Goal: Task Accomplishment & Management: Complete application form

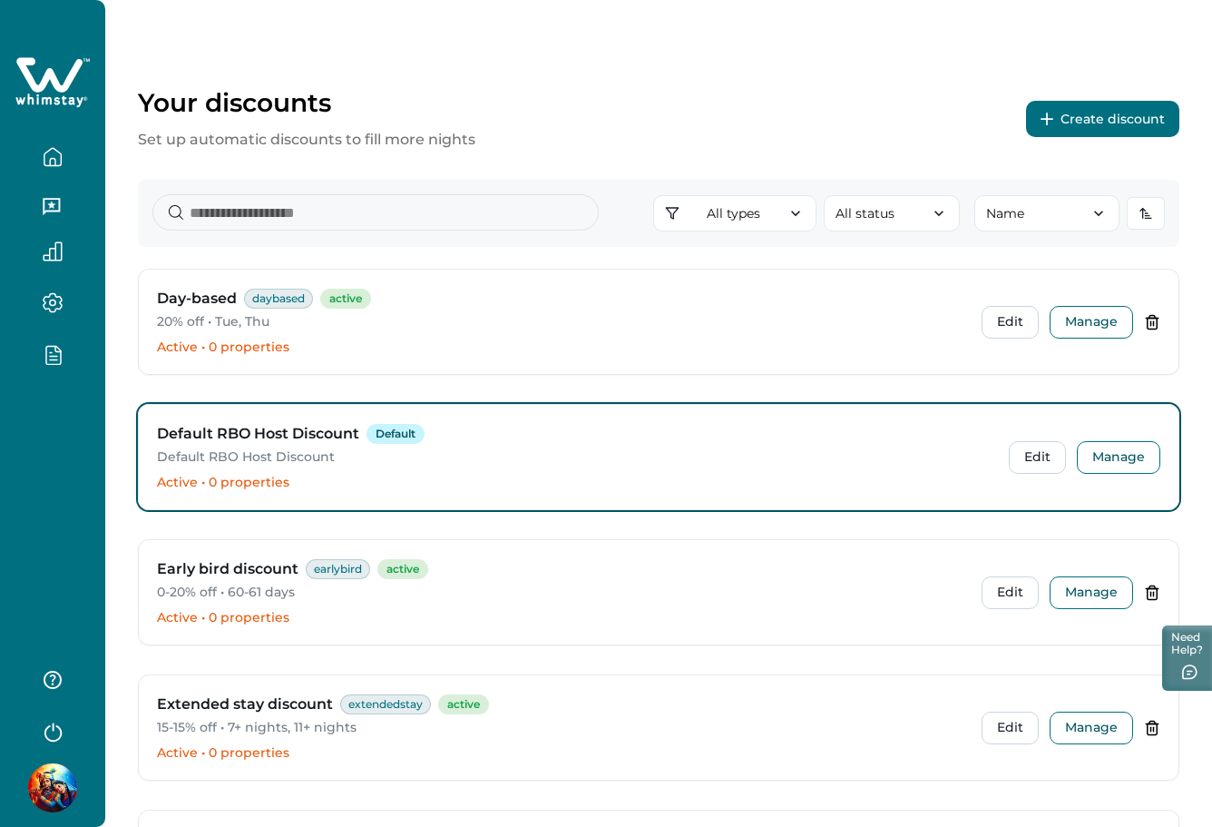
click at [1125, 123] on button "Create discount" at bounding box center [1102, 119] width 153 height 36
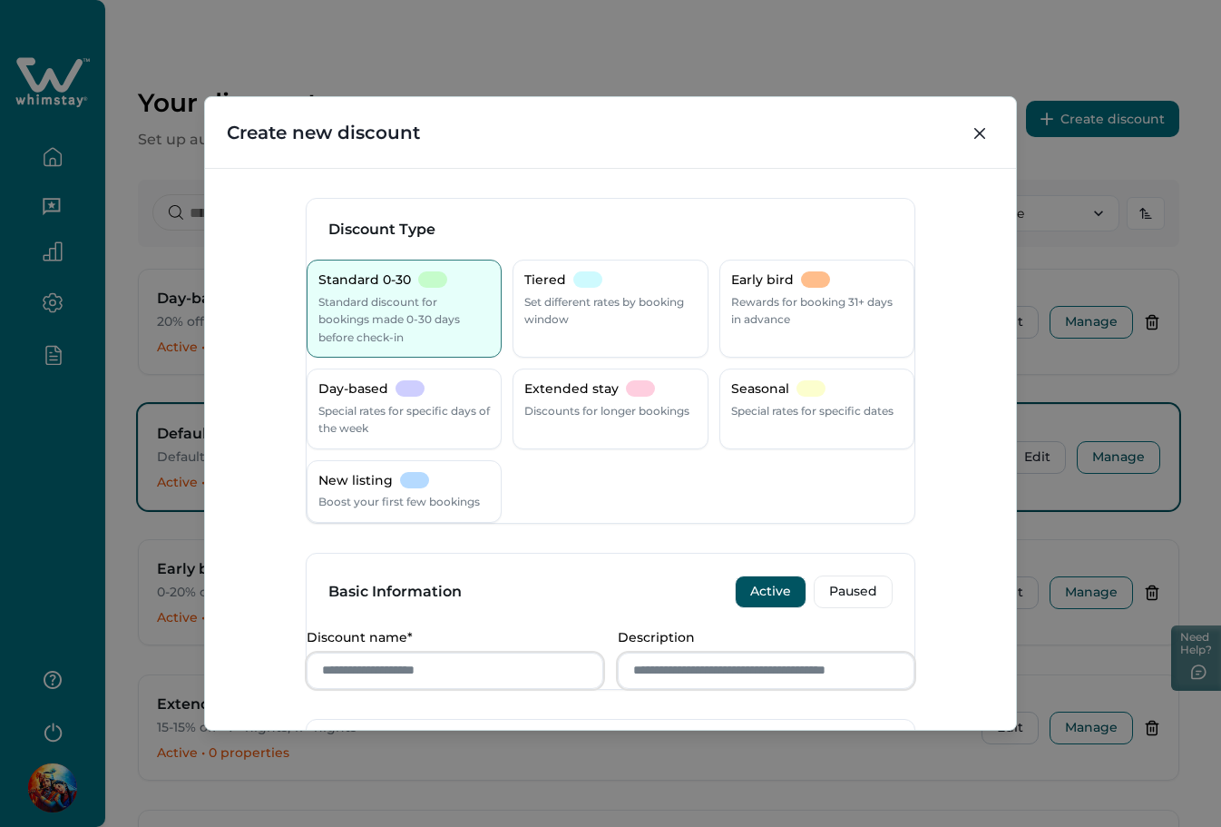
drag, startPoint x: 407, startPoint y: 413, endPoint x: 641, endPoint y: 461, distance: 239.0
click at [405, 413] on p "Special rates for specific days of the week" at bounding box center [405, 419] width 172 height 35
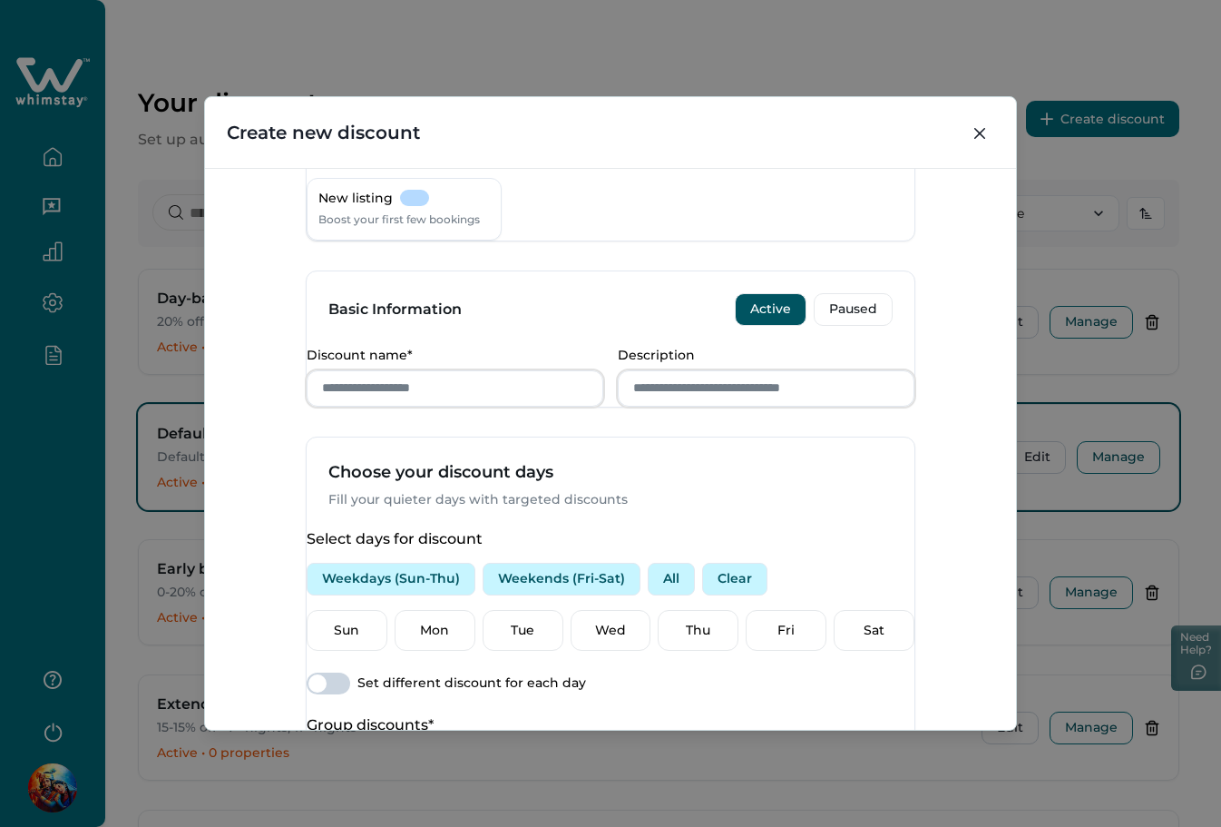
scroll to position [363, 0]
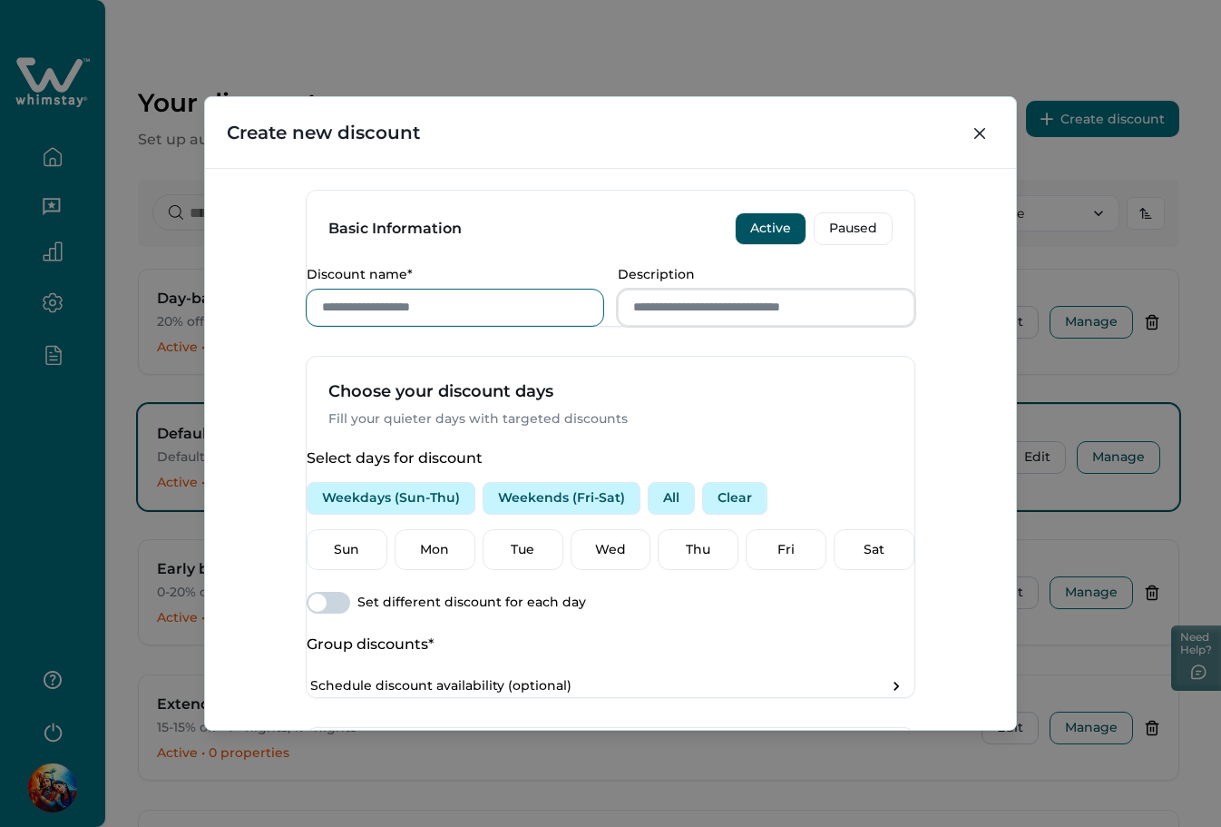
click at [500, 326] on input "Discount name*" at bounding box center [455, 307] width 297 height 36
type input "***"
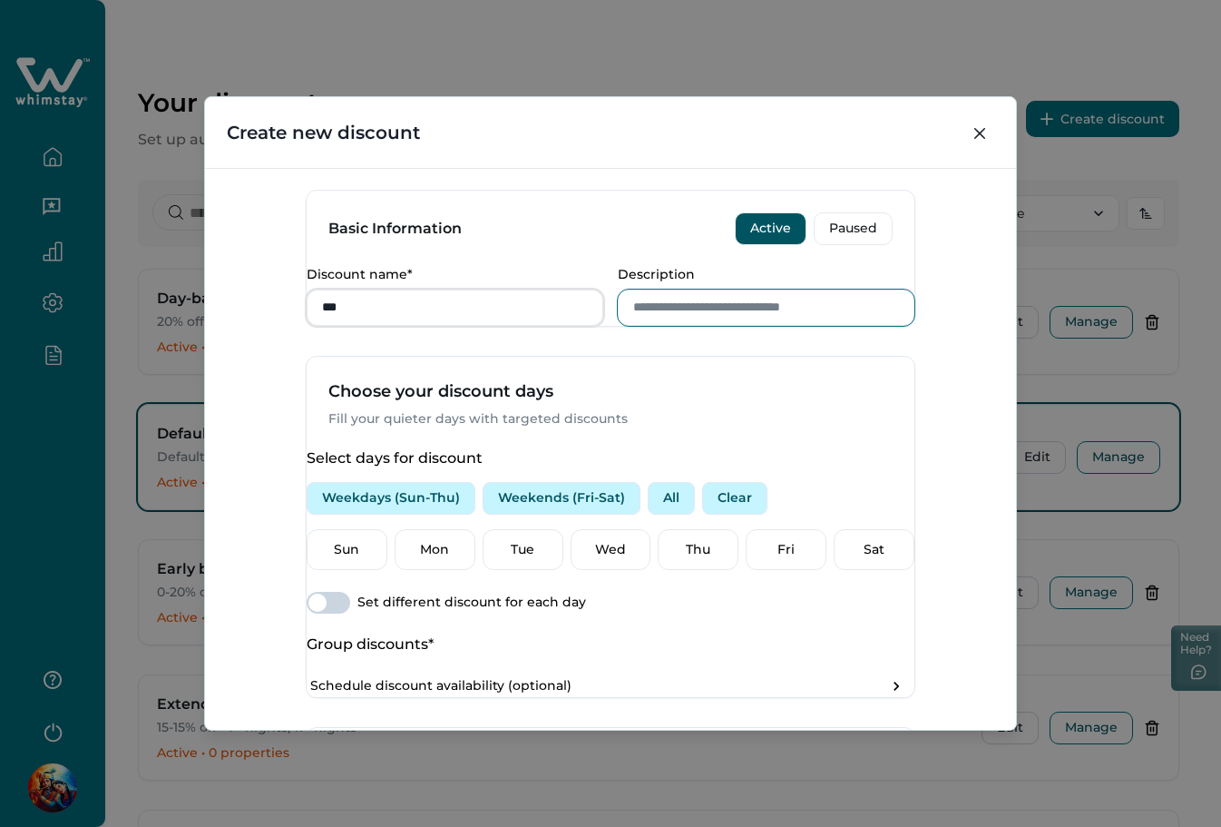
click at [701, 326] on input "Description" at bounding box center [766, 307] width 297 height 36
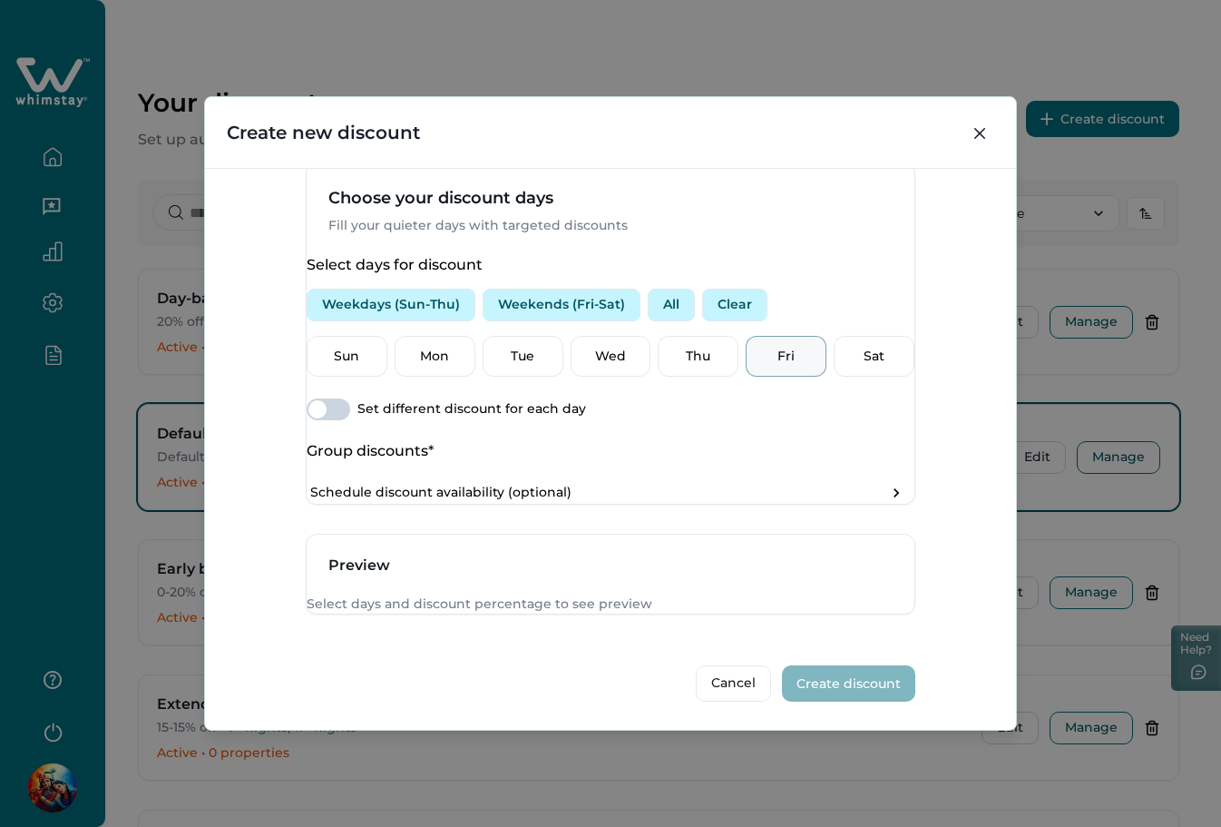
scroll to position [662, 0]
type input "***"
drag, startPoint x: 513, startPoint y: 305, endPoint x: 812, endPoint y: 305, distance: 299.5
click at [513, 348] on p "Tue" at bounding box center [523, 357] width 57 height 18
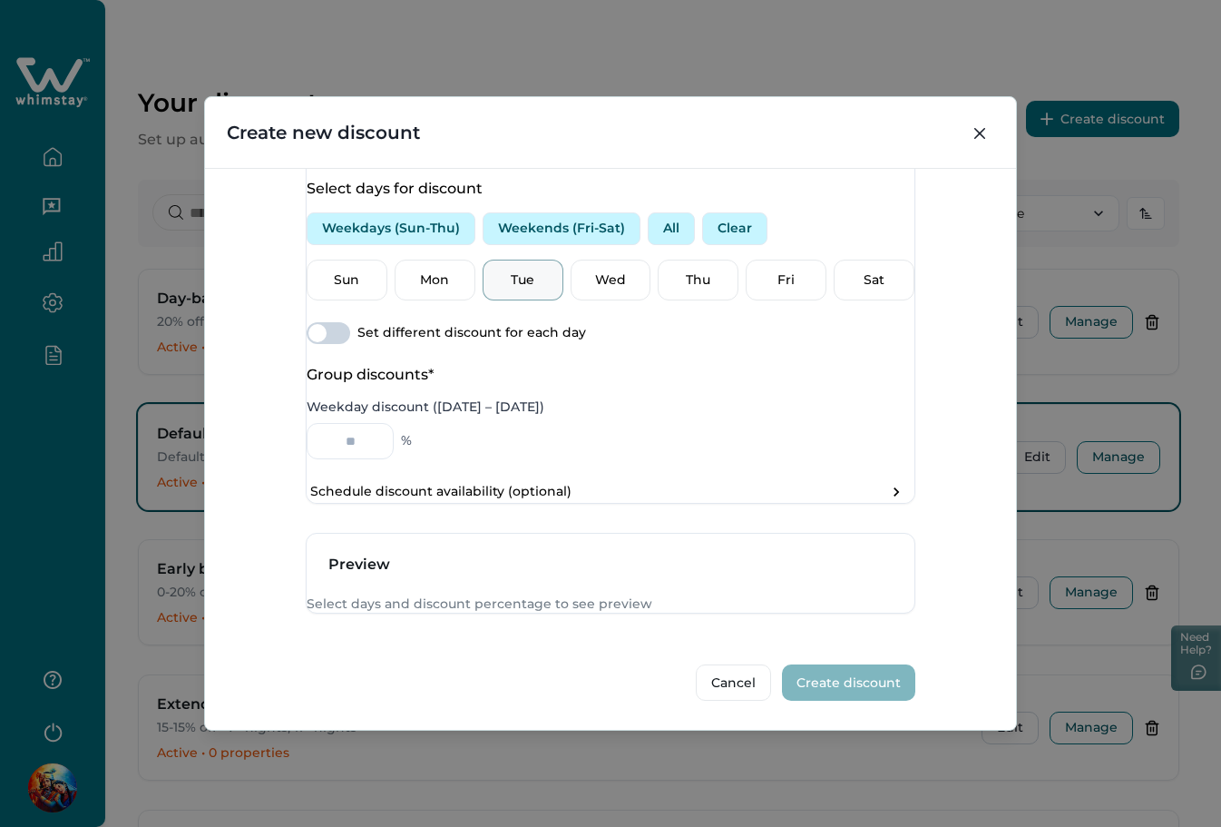
click at [812, 301] on div "Sun Mon Tue Wed Thu Fri Sat" at bounding box center [611, 281] width 608 height 42
click at [650, 301] on div "Sun Mon Tue Wed Thu Fri Sat" at bounding box center [611, 281] width 608 height 42
click at [345, 344] on span at bounding box center [329, 333] width 44 height 22
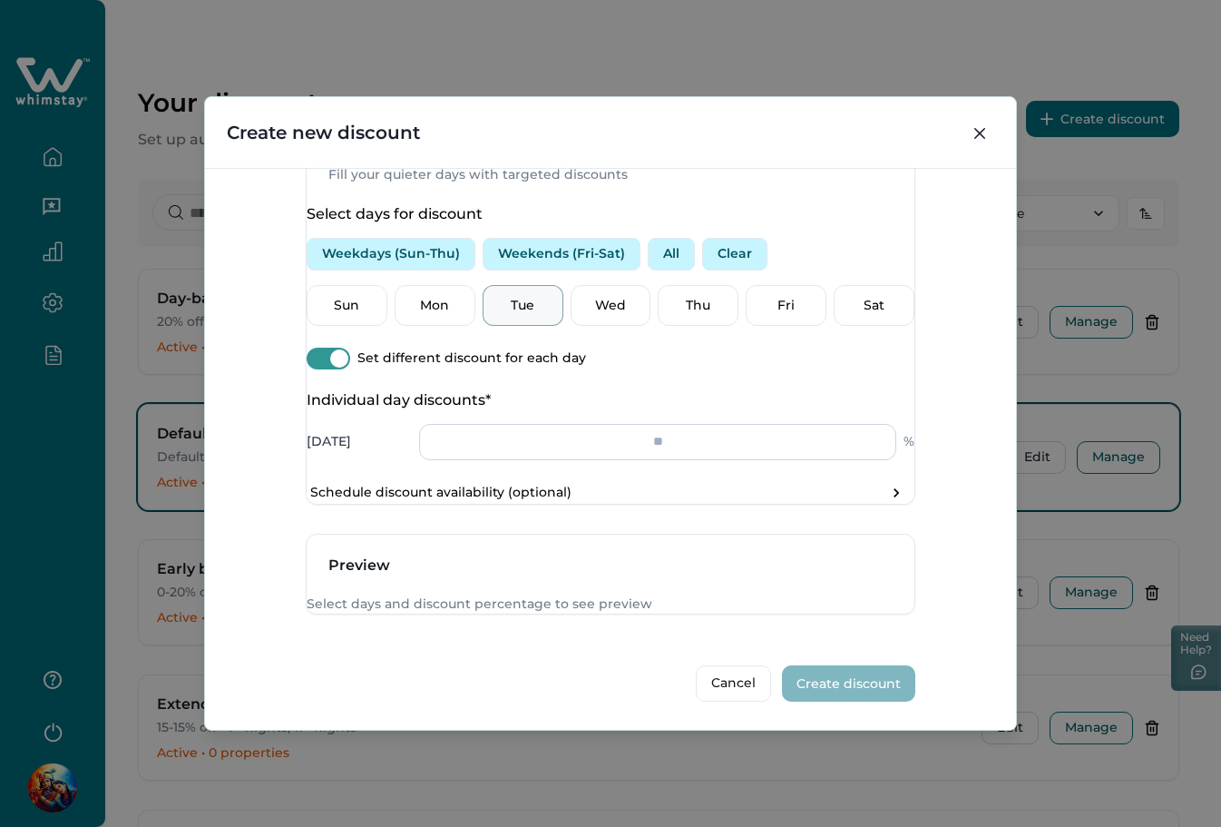
scroll to position [712, 0]
drag, startPoint x: 681, startPoint y: 263, endPoint x: 709, endPoint y: 263, distance: 28.1
click at [679, 297] on p "Thu" at bounding box center [698, 306] width 57 height 18
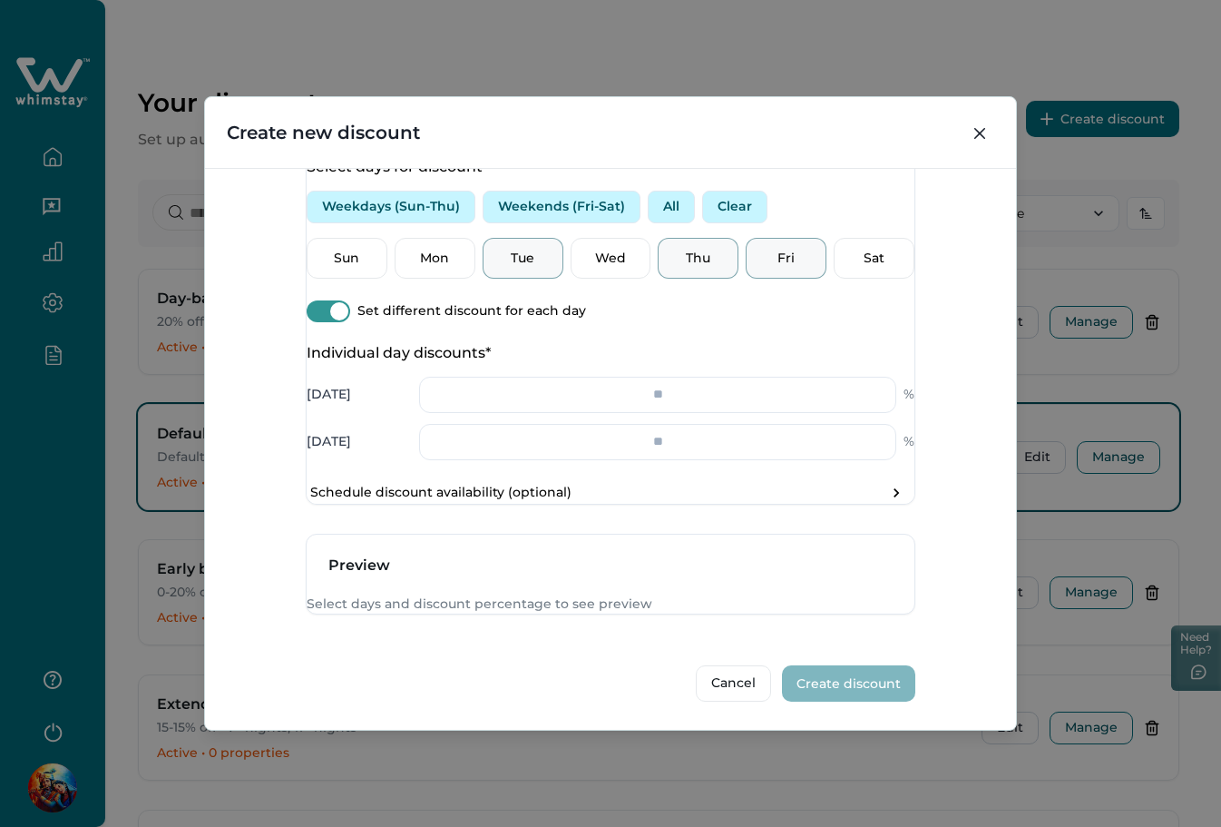
click at [788, 259] on p "Fri" at bounding box center [786, 259] width 57 height 18
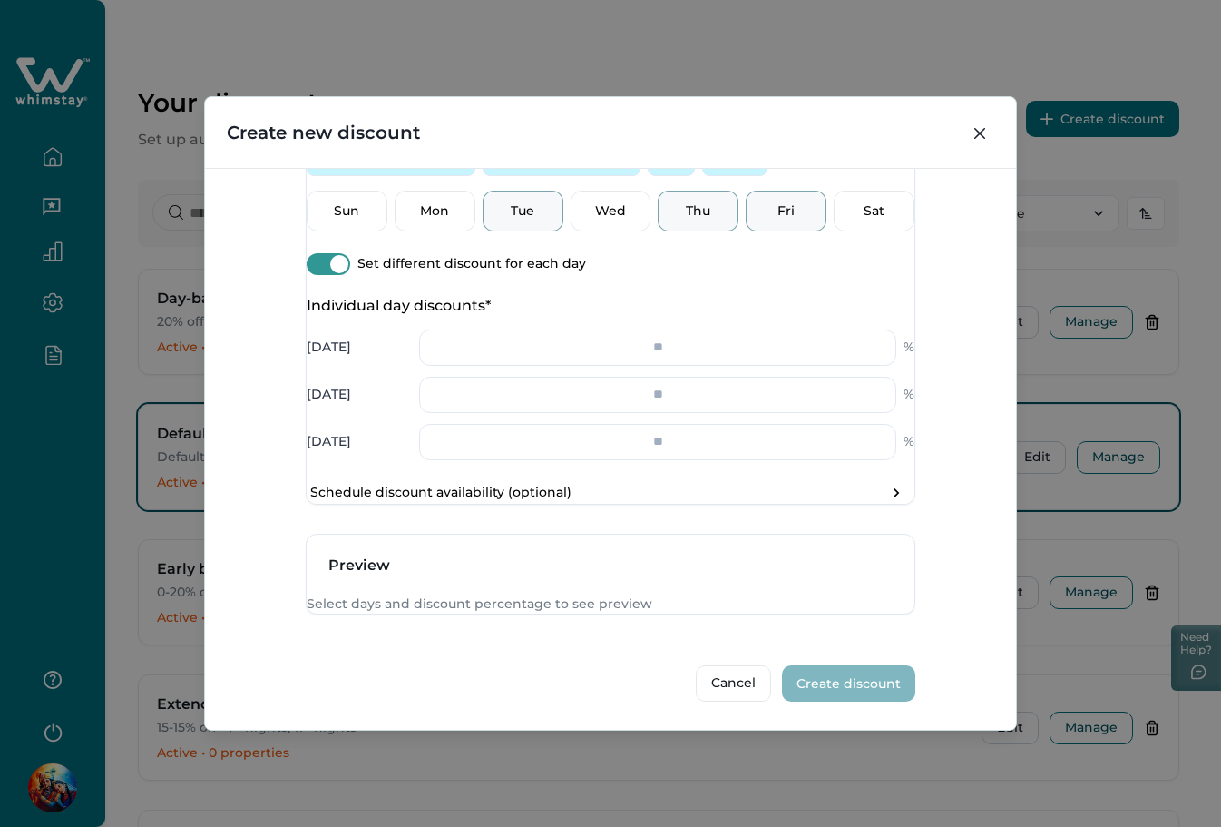
scroll to position [807, 0]
click at [647, 329] on input "number" at bounding box center [657, 347] width 477 height 36
type input "**"
click at [662, 377] on input "number" at bounding box center [657, 395] width 477 height 36
type input "**"
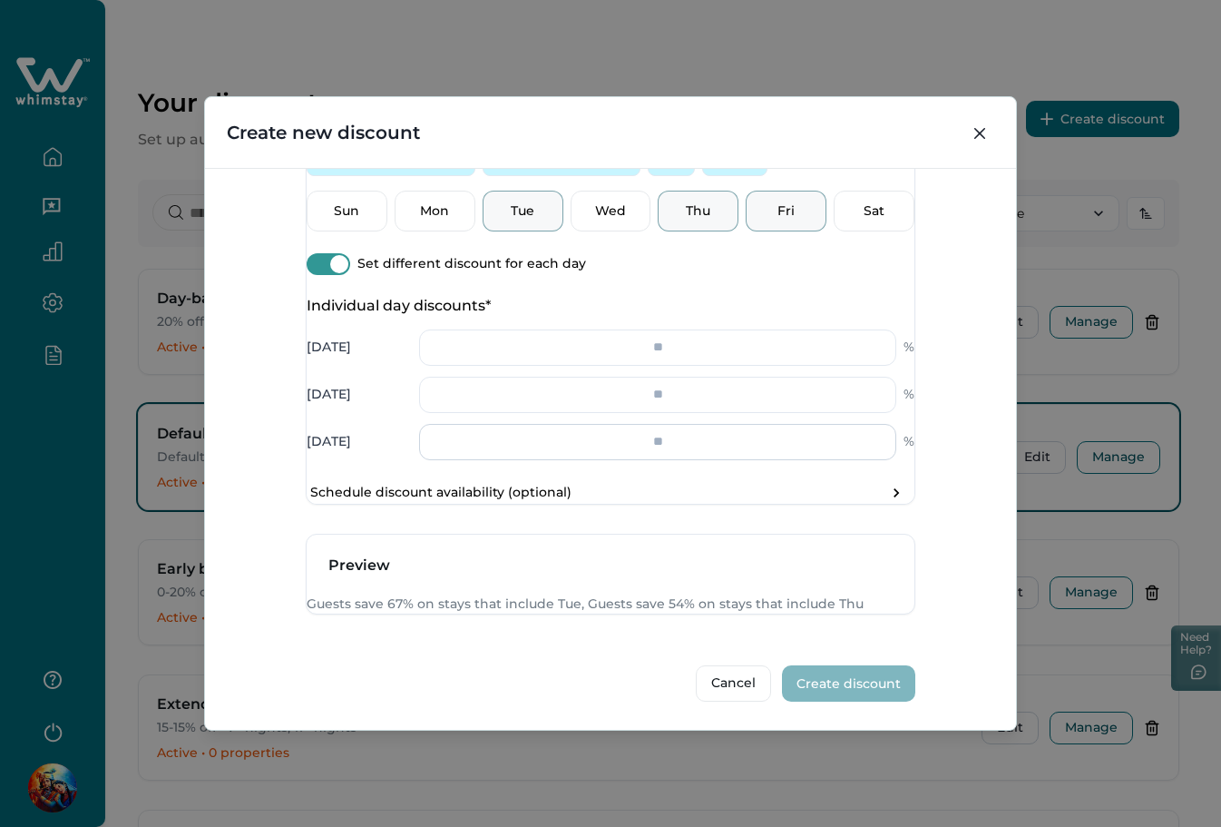
click at [669, 424] on input "number" at bounding box center [657, 442] width 477 height 36
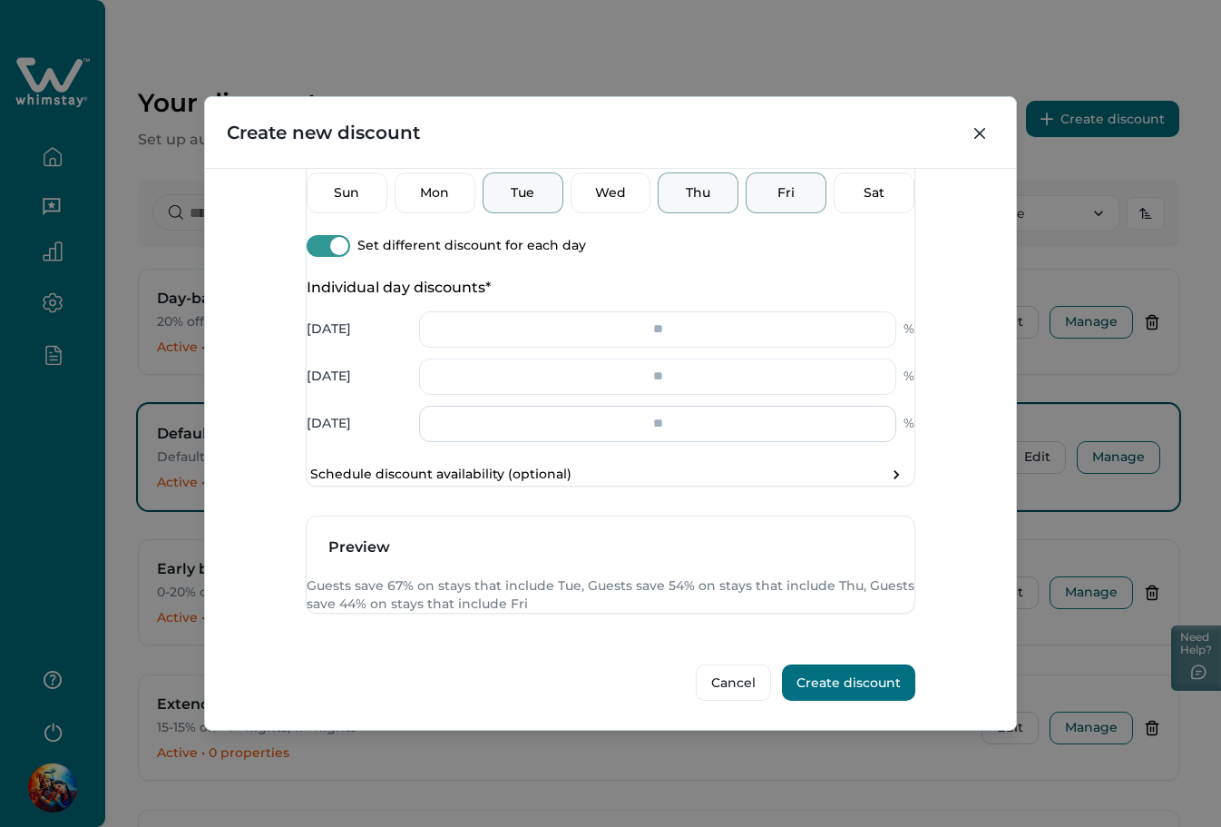
type input "*"
